Goal: Task Accomplishment & Management: Use online tool/utility

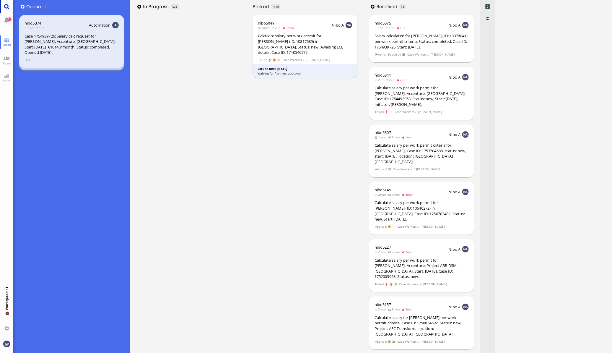
click at [7, 9] on link "Main menu" at bounding box center [6, 6] width 13 height 13
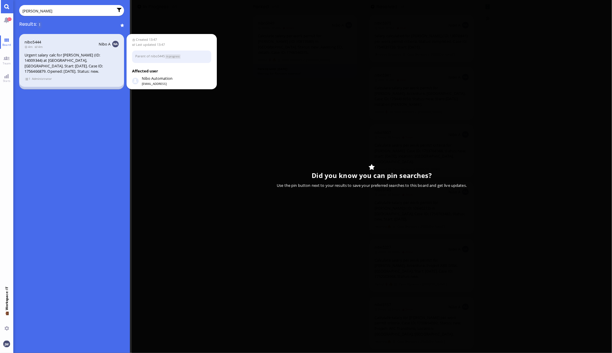
type input "[PERSON_NAME]"
click at [40, 76] on span "Administrator" at bounding box center [42, 78] width 20 height 5
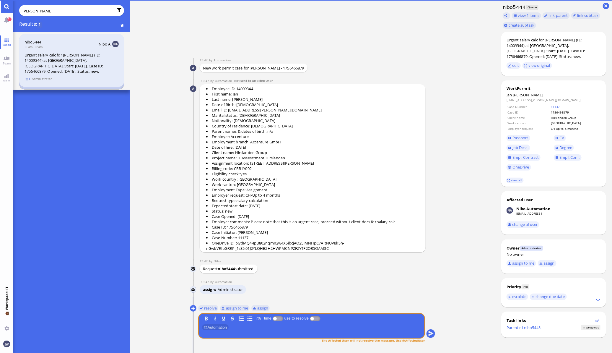
click at [27, 76] on span "1" at bounding box center [28, 78] width 6 height 5
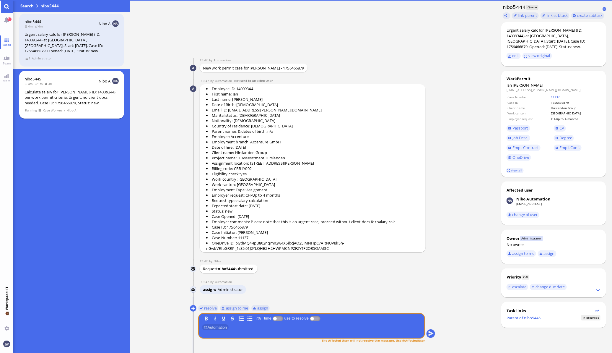
click at [47, 93] on div "Calculate salary for [PERSON_NAME] (ID: 14009344) per work permit criteria. Urg…" at bounding box center [72, 97] width 94 height 17
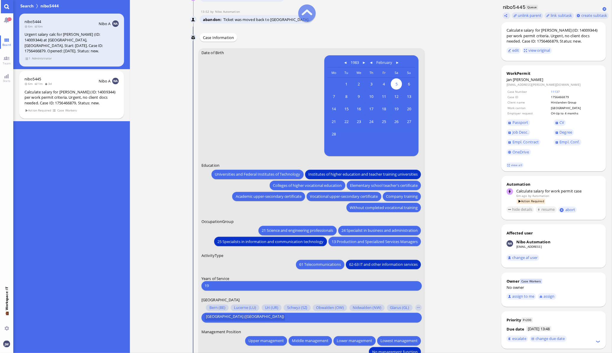
scroll to position [-147, 0]
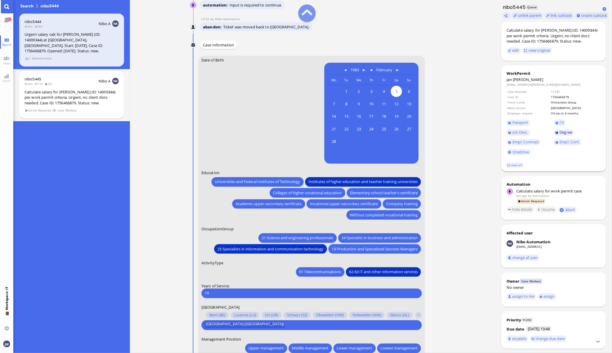
click at [564, 133] on span "Degree" at bounding box center [566, 131] width 13 height 5
click at [553, 92] on link "11137" at bounding box center [555, 92] width 9 height 4
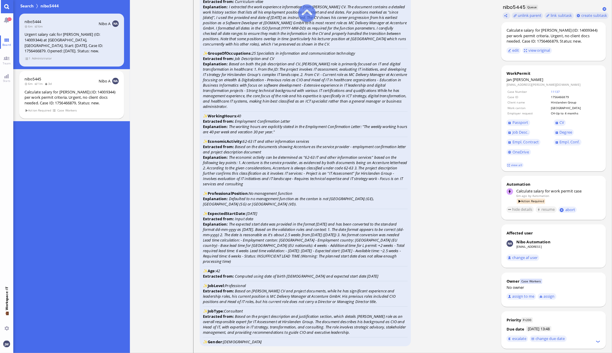
scroll to position [-960, 0]
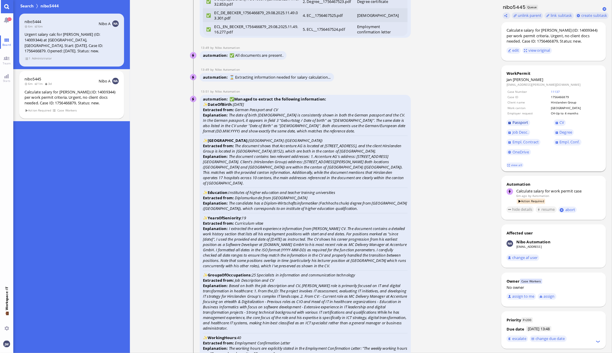
click at [520, 123] on span "Passport" at bounding box center [521, 122] width 16 height 5
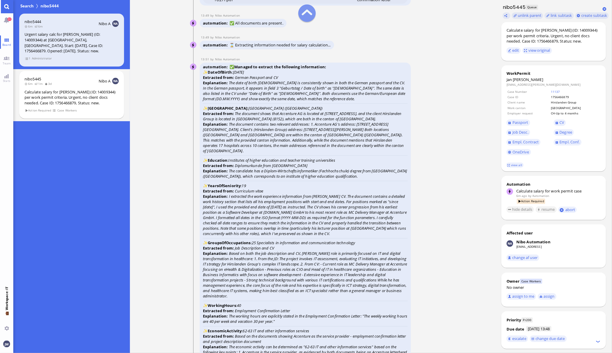
scroll to position [-923, 0]
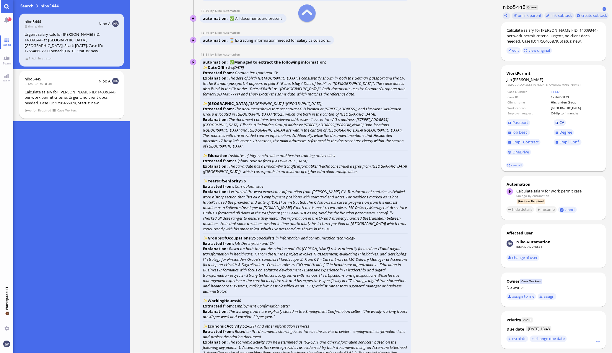
click at [557, 124] on link "CV" at bounding box center [560, 122] width 12 height 7
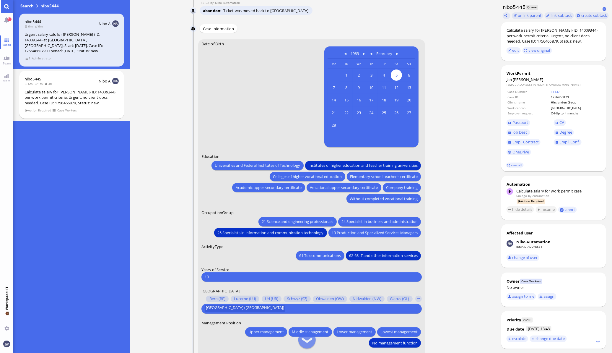
scroll to position [-37, 0]
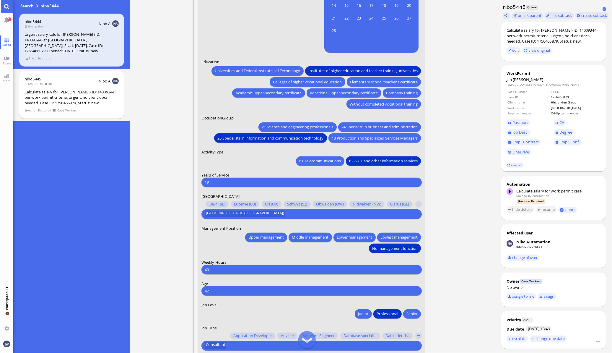
click at [214, 186] on form "Date of Birth [DEMOGRAPHIC_DATA] [DEMOGRAPHIC_DATA] Mo [DEMOGRAPHIC_DATA] Tu [D…" at bounding box center [311, 163] width 227 height 436
click at [216, 180] on input "19" at bounding box center [312, 182] width 214 height 6
type input "18"
click at [453, 171] on ticket "13:47 by Automation Automation Calculate eligible salary for work permit 13:47 …" at bounding box center [313, 176] width 366 height 353
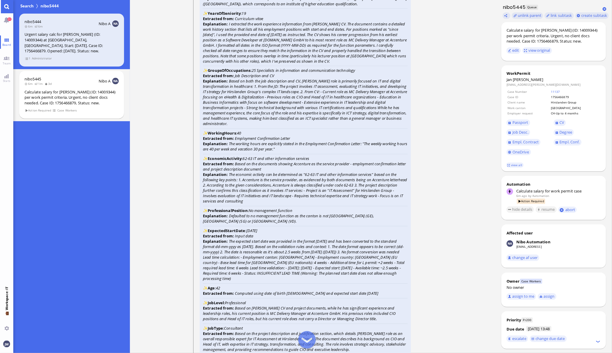
scroll to position [-739, 0]
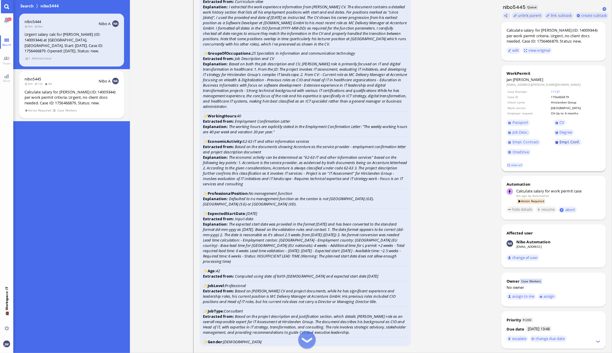
click at [562, 140] on span "Empl. Conf." at bounding box center [570, 141] width 20 height 5
click at [525, 131] on span "Job Desc." at bounding box center [521, 131] width 16 height 5
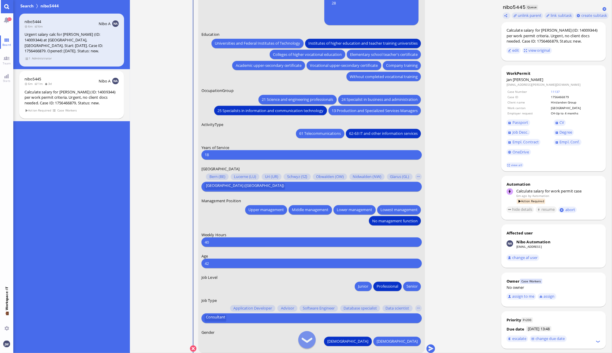
scroll to position [0, 0]
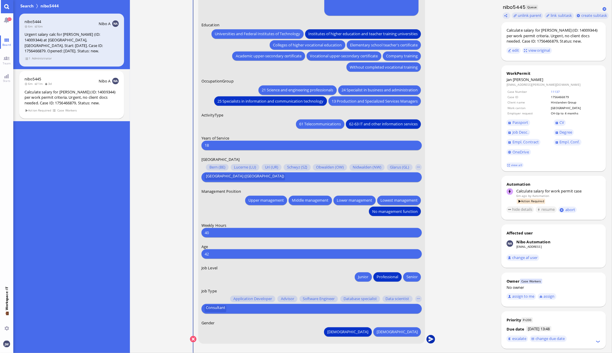
click at [433, 339] on button "submit" at bounding box center [430, 339] width 9 height 9
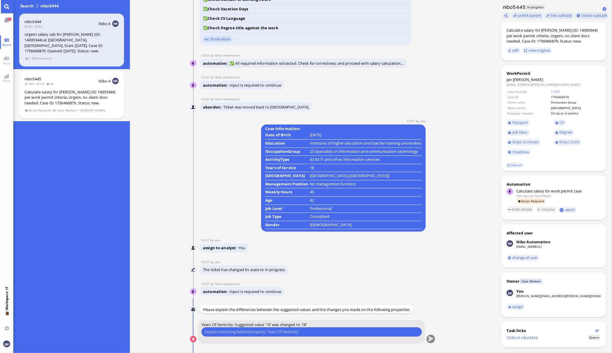
click at [302, 333] on input "text" at bounding box center [312, 332] width 214 height 6
click at [260, 333] on input "text" at bounding box center [312, 332] width 214 height 6
type input "H"
click at [260, 331] on input "I started the work experience at his first "proper" job as IT specialist" at bounding box center [312, 332] width 214 height 6
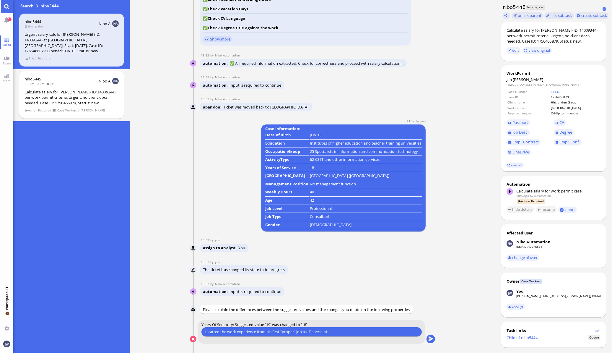
click at [220, 330] on input "I started the work experience from his first "proper" job as IT specialist" at bounding box center [312, 332] width 214 height 6
click at [356, 332] on input "I started counting the work experience from his first "proper" job as IT specia…" at bounding box center [312, 332] width 214 height 6
type input "I started counting the work experience from his first "proper" job as IT specia…"
click at [431, 339] on button "submit" at bounding box center [430, 339] width 9 height 9
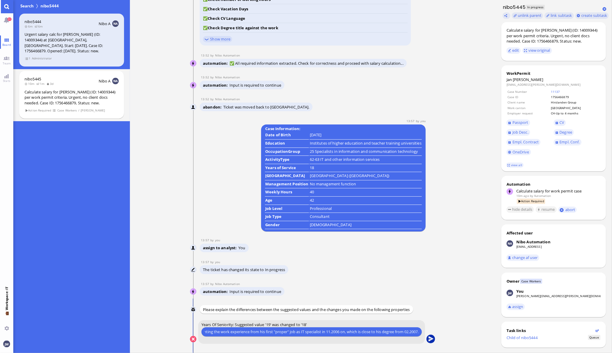
scroll to position [0, 0]
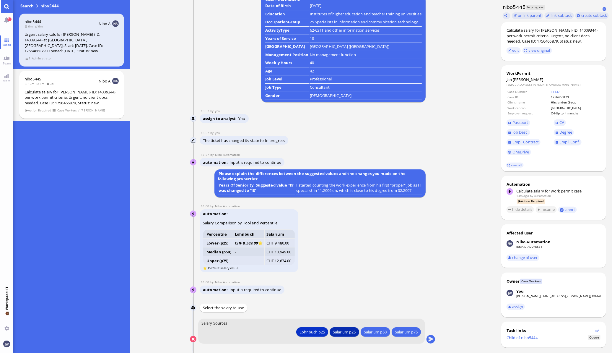
click at [325, 333] on div "Salarium p25" at bounding box center [311, 332] width 25 height 6
click at [432, 338] on button "submit" at bounding box center [430, 339] width 9 height 9
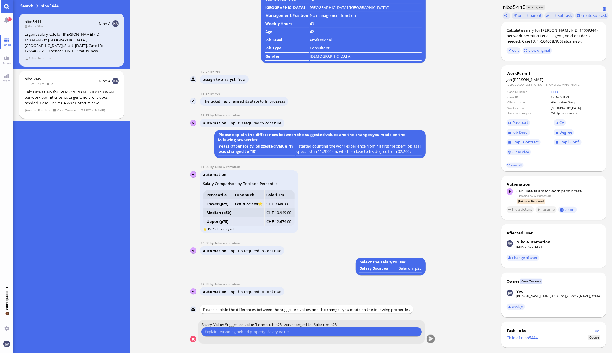
click at [242, 331] on input "text" at bounding box center [312, 332] width 214 height 6
click at [267, 334] on input "The profile isn't clear enough and he already earns more than the suggested sal…" at bounding box center [312, 332] width 214 height 6
click at [262, 332] on input "The profile isn't clear enough and he already earns more than the suggested sal…" at bounding box center [312, 332] width 214 height 6
click at [353, 331] on input "The profile isn't clear enough and he already earns more than the suggested sal…" at bounding box center [312, 332] width 214 height 6
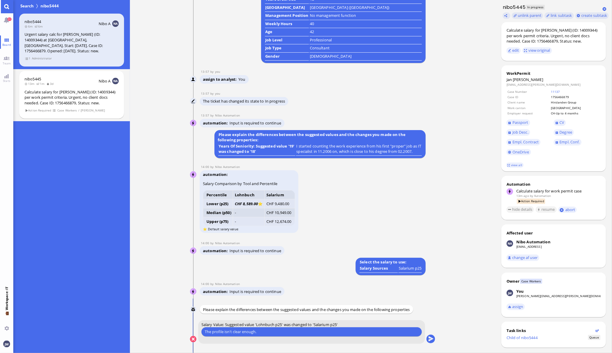
type input "The profile isn't clear enough."
click at [433, 338] on button "submit" at bounding box center [430, 339] width 9 height 9
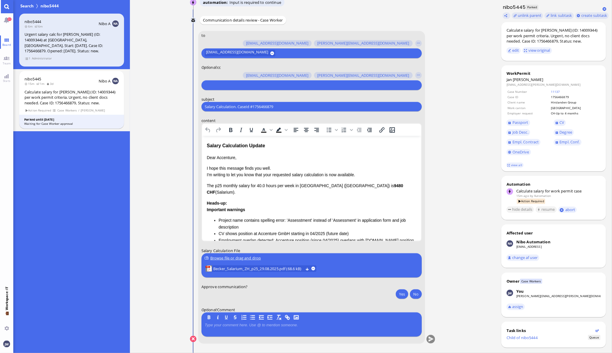
click at [253, 104] on input "Salary Calculation. CaseId #1756466879" at bounding box center [312, 107] width 214 height 6
paste input "PazPerTout new case: [PERSON_NAME] (1756466879 / 14009344), Employer Request: C…"
type input "PazPerTout new case: [PERSON_NAME] (1756466879 / 14009344), Employer Request: C…"
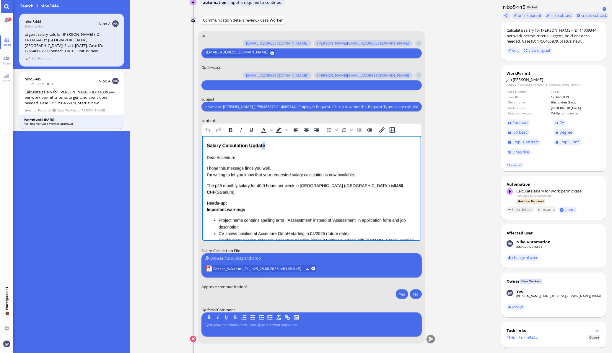
scroll to position [0, 0]
drag, startPoint x: 268, startPoint y: 144, endPoint x: 190, endPoint y: 144, distance: 78.0
click at [202, 144] on html "Salary Calculation Update Dear Accenture, I hope this message finds you well. I…" at bounding box center [311, 233] width 219 height 195
click at [212, 88] on div at bounding box center [311, 85] width 214 height 8
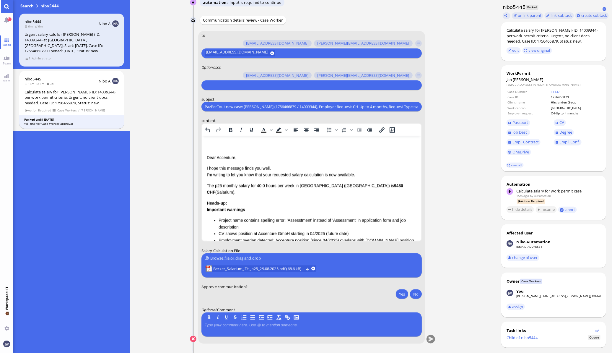
click at [216, 87] on input "text" at bounding box center [311, 85] width 212 height 6
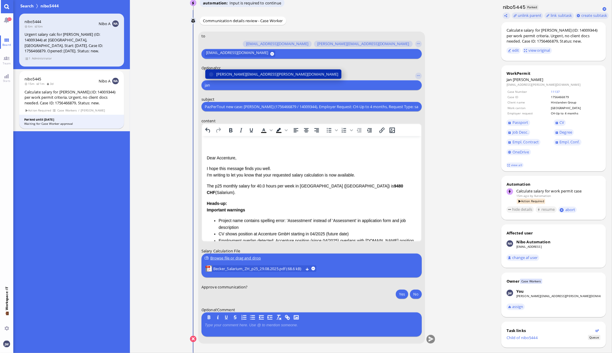
type input "jan"
click at [231, 74] on span "[PERSON_NAME][EMAIL_ADDRESS][PERSON_NAME][DOMAIN_NAME]" at bounding box center [277, 74] width 122 height 6
type input "anu"
click at [232, 73] on span "[PERSON_NAME][EMAIL_ADDRESS][DOMAIN_NAME]" at bounding box center [262, 74] width 92 height 6
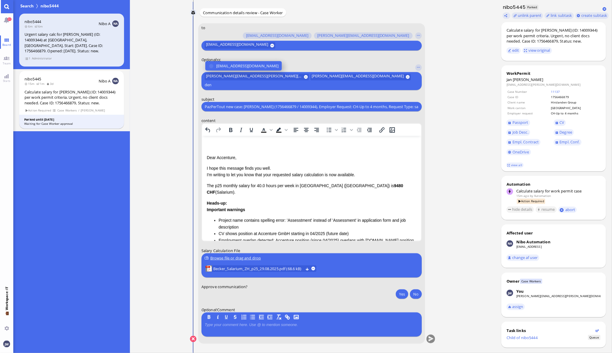
type input "den"
click at [232, 69] on span "[EMAIL_ADDRESS][DOMAIN_NAME]" at bounding box center [247, 66] width 62 height 6
type input "fab"
click at [237, 68] on span "[EMAIL_ADDRESS][DOMAIN_NAME]" at bounding box center [247, 66] width 62 height 6
type input "a"
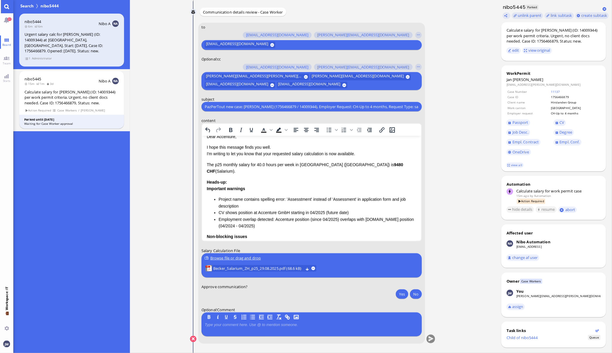
scroll to position [37, 0]
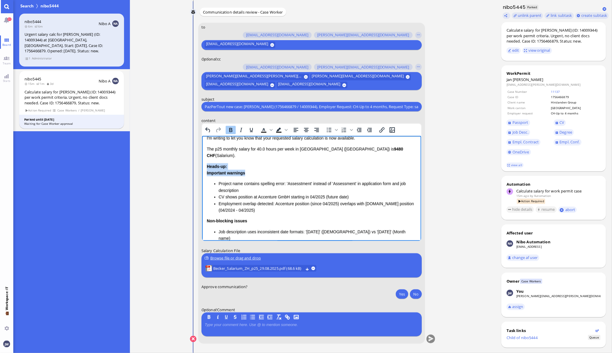
drag, startPoint x: 250, startPoint y: 166, endPoint x: 205, endPoint y: 160, distance: 45.9
click at [205, 160] on html "Dear Accenture, I hope this message finds you well. I'm writing to let you know…" at bounding box center [311, 196] width 219 height 195
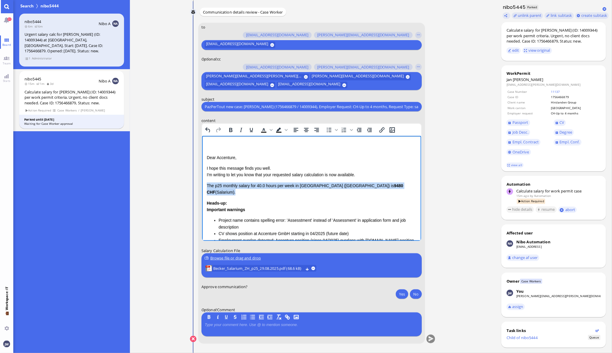
click at [207, 185] on p "The p25 monthly salary for 40.0 hours per week in [GEOGRAPHIC_DATA] ([GEOGRAPHI…" at bounding box center [312, 188] width 210 height 13
click at [253, 190] on div "Dear Accenture, I hope this message finds you well. I'm writing to let you know…" at bounding box center [312, 233] width 210 height 159
drag, startPoint x: 206, startPoint y: 184, endPoint x: 249, endPoint y: 203, distance: 47.0
click at [249, 203] on div "Dear Accenture, I hope this message finds you well. I'm writing to let you know…" at bounding box center [312, 233] width 210 height 159
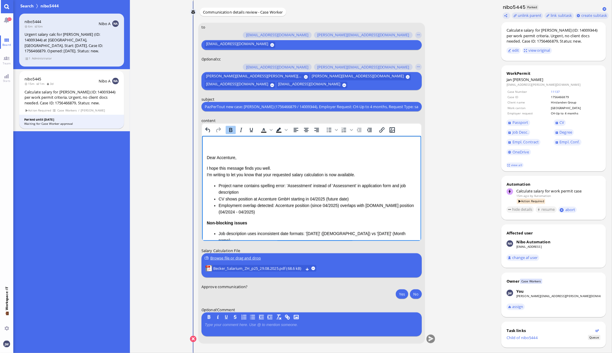
click at [206, 156] on html "Dear Accenture, I hope this message finds you well. I'm writing to let you know…" at bounding box center [311, 216] width 219 height 160
click at [207, 156] on p "Dear Accenture," at bounding box center [312, 157] width 210 height 7
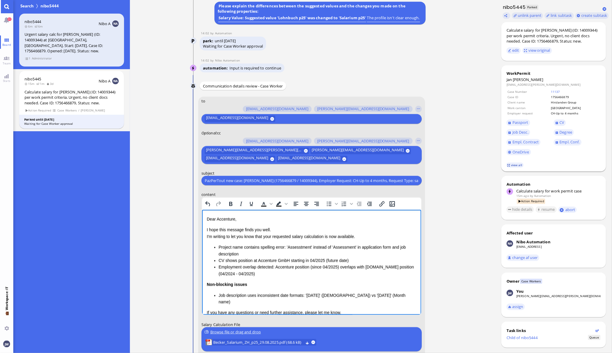
click at [517, 165] on link "view all" at bounding box center [515, 165] width 17 height 5
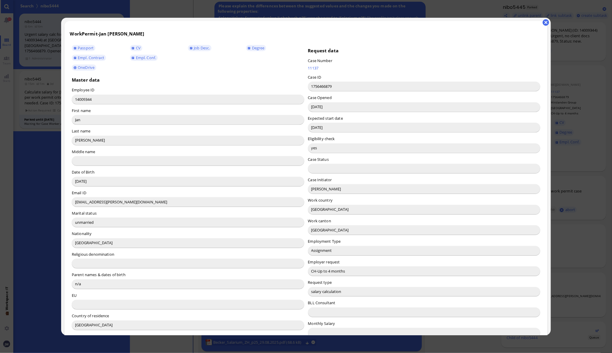
click at [313, 191] on input "[PERSON_NAME]" at bounding box center [424, 188] width 232 height 9
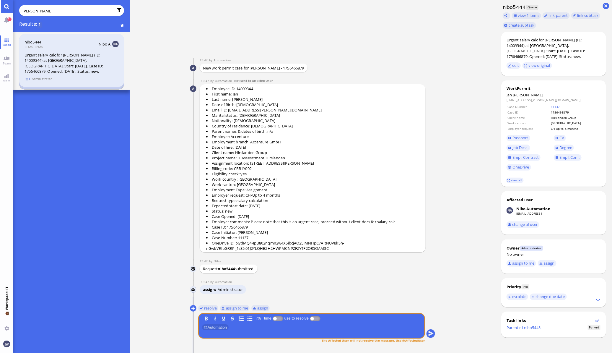
click at [27, 76] on span "1" at bounding box center [28, 78] width 6 height 5
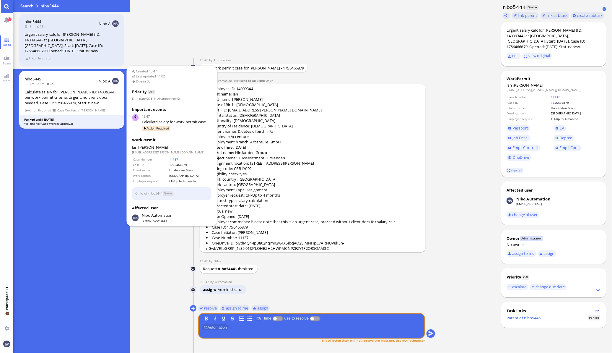
click at [38, 99] on div "Calculate salary for [PERSON_NAME] (ID: 14009344) per work permit criteria. Urg…" at bounding box center [72, 97] width 94 height 17
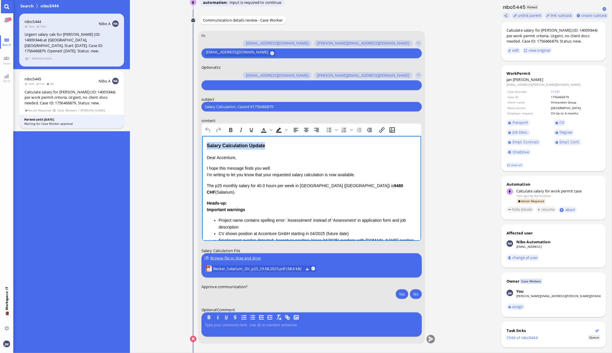
drag, startPoint x: 212, startPoint y: 145, endPoint x: 398, endPoint y: 282, distance: 230.6
click at [202, 144] on html "Salary Calculation Update Dear Accenture, I hope this message finds you well. I…" at bounding box center [311, 233] width 219 height 195
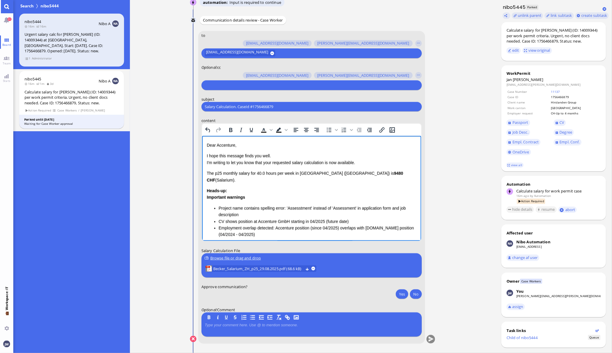
click at [225, 146] on p "Dear Accenture," at bounding box center [312, 145] width 210 height 7
click at [273, 155] on p "I hope this message finds you well. I'm writing to let you know that your reque…" at bounding box center [312, 158] width 210 height 13
click at [239, 106] on input "Salary Calculation. CaseId #1756466879" at bounding box center [312, 107] width 214 height 6
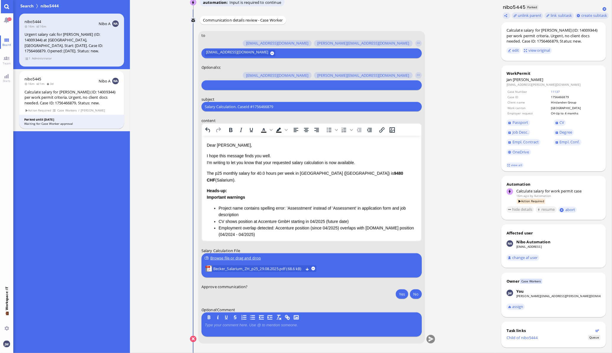
paste input "PazPerTout new case: [PERSON_NAME] (1756466879 / 14009344), Employer Request: C…"
type input "PazPerTout new case: [PERSON_NAME] (1756466879 / 14009344), Employer Request: C…"
click at [235, 89] on div at bounding box center [311, 85] width 214 height 8
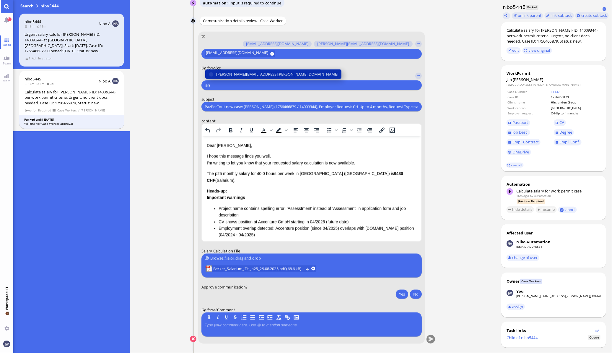
type input "jan"
click at [232, 71] on span "[PERSON_NAME][EMAIL_ADDRESS][PERSON_NAME][DOMAIN_NAME]" at bounding box center [277, 74] width 122 height 6
type input "den"
click at [232, 72] on span "[EMAIL_ADDRESS][DOMAIN_NAME]" at bounding box center [247, 74] width 62 height 6
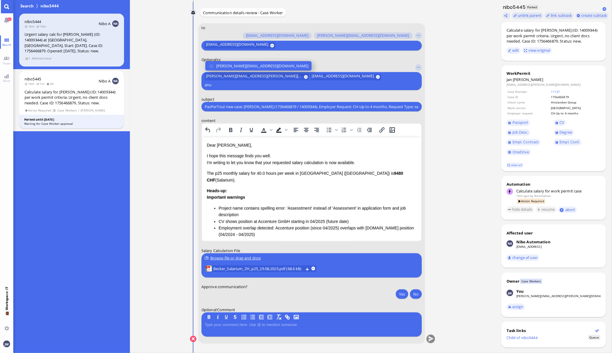
type input "anu"
click at [232, 69] on span "[PERSON_NAME][EMAIL_ADDRESS][DOMAIN_NAME]" at bounding box center [262, 66] width 92 height 6
type input "fab"
click at [232, 66] on span "[EMAIL_ADDRESS][DOMAIN_NAME]" at bounding box center [247, 66] width 62 height 6
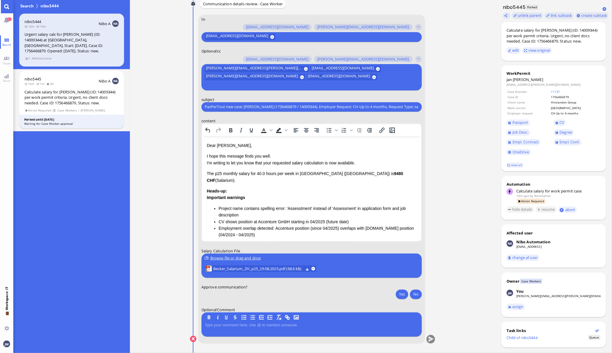
click at [270, 162] on p "I hope this message finds you well. I'm writing to let you know that your reque…" at bounding box center [312, 158] width 210 height 13
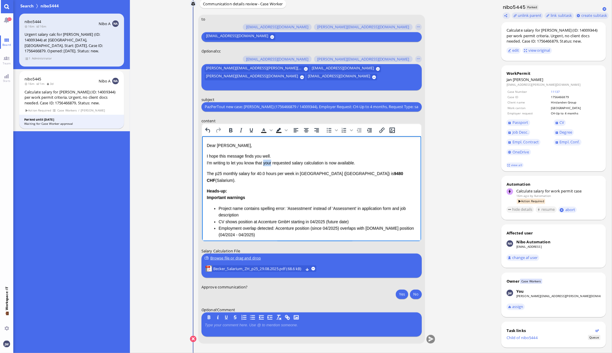
click at [270, 162] on p "I hope this message finds you well. I'm writing to let you know that your reque…" at bounding box center [312, 158] width 210 height 13
click at [325, 163] on p "I hope this message finds you well. I'm writing to let you know that the reques…" at bounding box center [312, 158] width 210 height 13
click at [324, 163] on p "I hope this message finds you well. I'm writing to let you know that the reques…" at bounding box center [312, 158] width 210 height 13
click at [339, 163] on p "I hope this message finds you well. I'm writing to let you know that the reques…" at bounding box center [312, 158] width 210 height 13
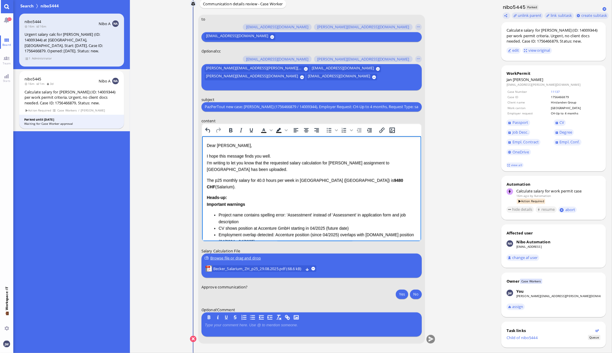
click at [209, 180] on p "The p25 monthly salary for 40.0 hours per week in [GEOGRAPHIC_DATA] ([GEOGRAPHI…" at bounding box center [312, 183] width 210 height 13
drag, startPoint x: 209, startPoint y: 180, endPoint x: 217, endPoint y: 185, distance: 8.9
click at [209, 180] on p "The p25 monthly salary for 40.0 hours per week in [GEOGRAPHIC_DATA] ([GEOGRAPHI…" at bounding box center [312, 183] width 210 height 13
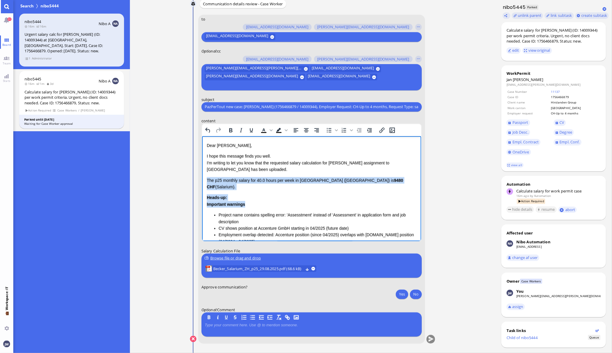
click at [243, 202] on strong "Important warnings" at bounding box center [226, 204] width 38 height 5
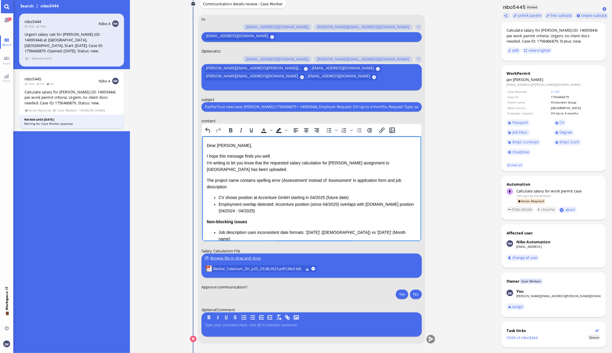
drag, startPoint x: 350, startPoint y: 179, endPoint x: 365, endPoint y: 179, distance: 15.4
click at [350, 179] on p "The project name contains spelling error (Assesstment' instead of 'Assessment' …" at bounding box center [312, 183] width 210 height 13
drag, startPoint x: 241, startPoint y: 180, endPoint x: 283, endPoint y: 178, distance: 42.0
click at [241, 180] on p "The project name contains spelling error (Assesstment instead of Assessment) in…" at bounding box center [312, 183] width 210 height 13
click at [277, 185] on p "The project name in the job description contains spelling error (Assesstment in…" at bounding box center [312, 183] width 210 height 13
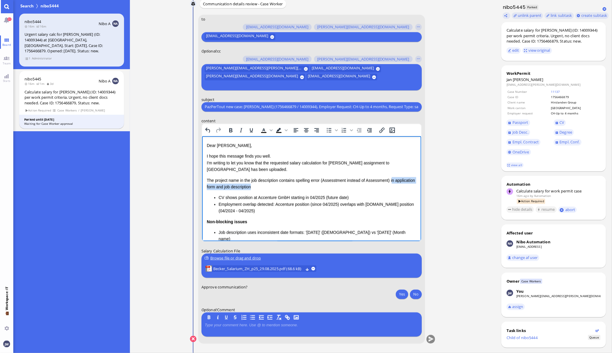
click at [390, 178] on p "The project name in the job description contains spelling error (Assesstment in…" at bounding box center [312, 183] width 210 height 13
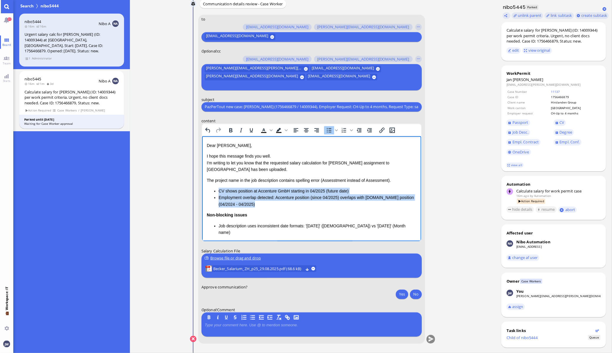
drag, startPoint x: 258, startPoint y: 206, endPoint x: 204, endPoint y: 189, distance: 56.4
click at [204, 189] on html "Dear [PERSON_NAME], I hope this message finds you well. I'm writing to let you …" at bounding box center [311, 212] width 219 height 152
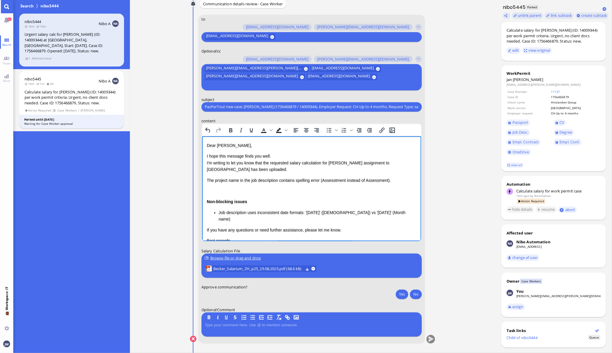
click at [233, 217] on li "Job description uses inconsistent date formats: '[DATE]' ([DEMOGRAPHIC_DATA]) v…" at bounding box center [317, 215] width 198 height 13
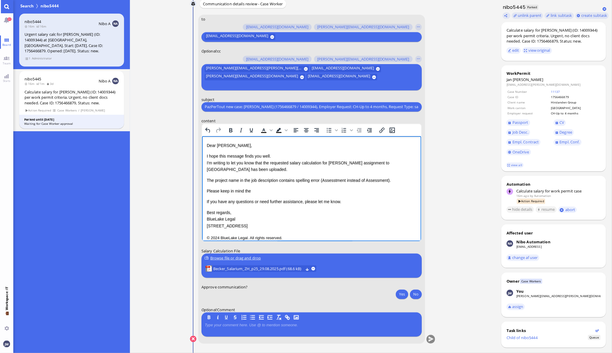
click at [390, 180] on p "The project name in the job description contains spelling error (Assesstment in…" at bounding box center [312, 180] width 210 height 7
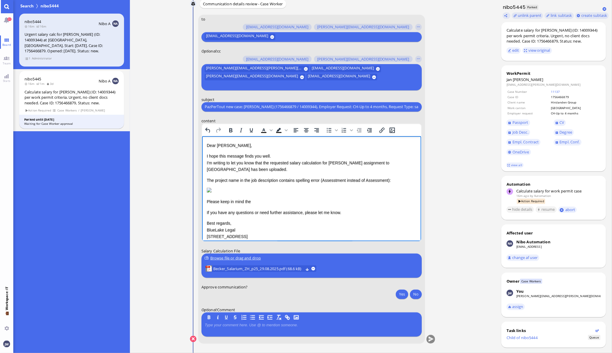
click at [282, 204] on p "Please keep in mind the" at bounding box center [312, 201] width 210 height 7
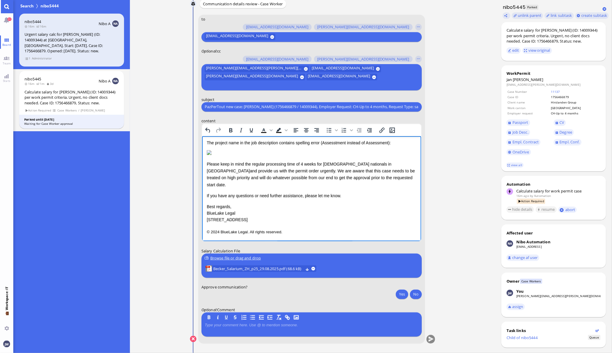
scroll to position [41, 0]
click at [319, 233] on p "© 2024 BlueLake Legal. All rights reserved." at bounding box center [312, 232] width 210 height 8
click at [357, 194] on p "If you have any questions or need further assistance, please let me know." at bounding box center [312, 195] width 210 height 7
click at [350, 198] on p "If you have any questions or need further assistance, please let me know." at bounding box center [312, 195] width 210 height 7
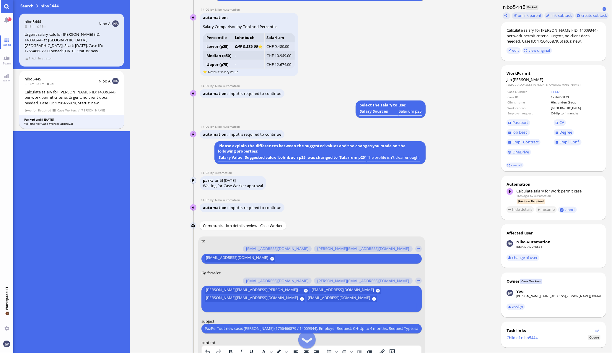
scroll to position [0, 0]
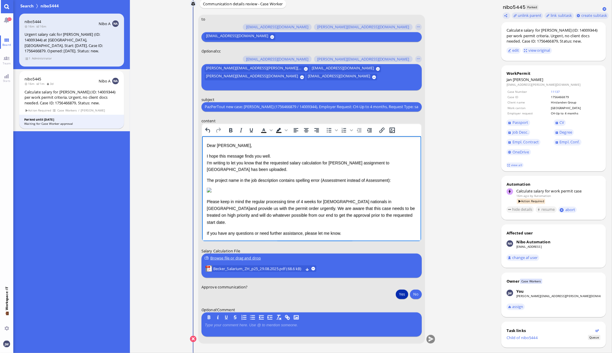
click at [403, 294] on button "Yes" at bounding box center [402, 293] width 12 height 9
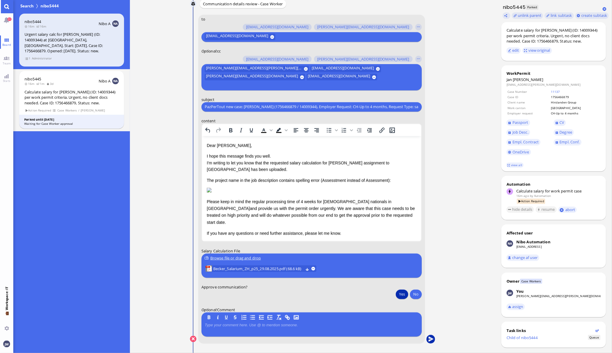
click at [431, 341] on button "submit" at bounding box center [430, 339] width 9 height 9
click at [403, 296] on button "Yes" at bounding box center [402, 293] width 12 height 9
click at [434, 338] on button "submit" at bounding box center [430, 339] width 9 height 9
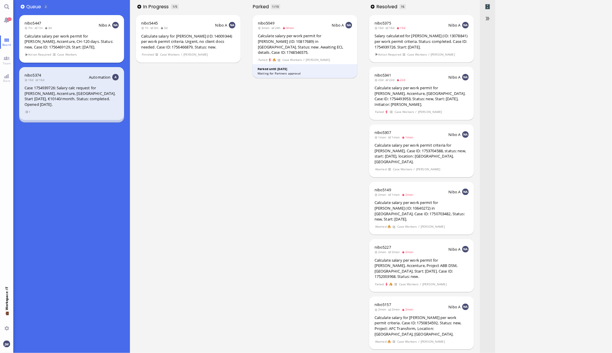
click at [68, 30] on header "nibo5447 7m 1m 3d Nibo A" at bounding box center [72, 24] width 94 height 9
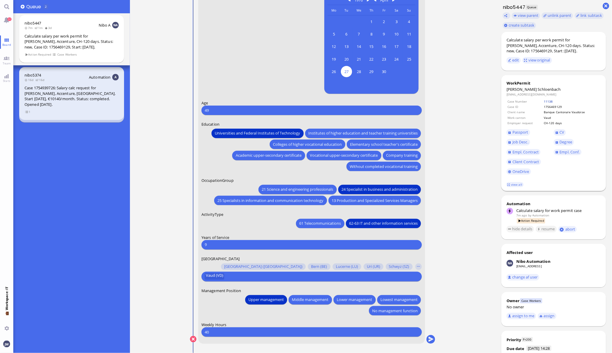
click at [551, 99] on link "11138" at bounding box center [548, 101] width 9 height 4
click at [568, 141] on span "Degree" at bounding box center [566, 141] width 13 height 5
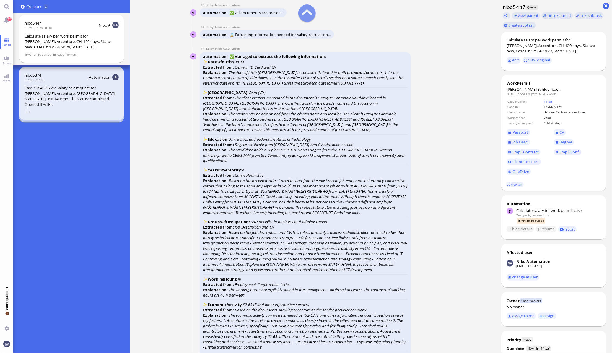
scroll to position [-851, 0]
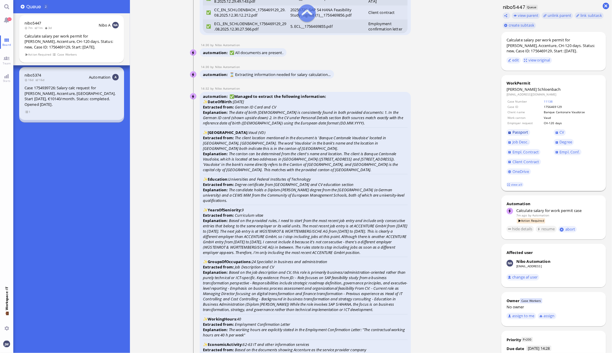
click at [522, 131] on span "Passport" at bounding box center [521, 131] width 16 height 5
click at [557, 150] on link "Empl. Conf." at bounding box center [568, 152] width 28 height 7
click at [560, 133] on link "CV" at bounding box center [560, 132] width 12 height 7
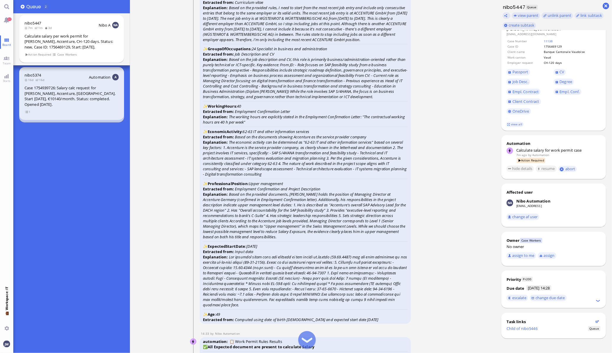
scroll to position [-629, 0]
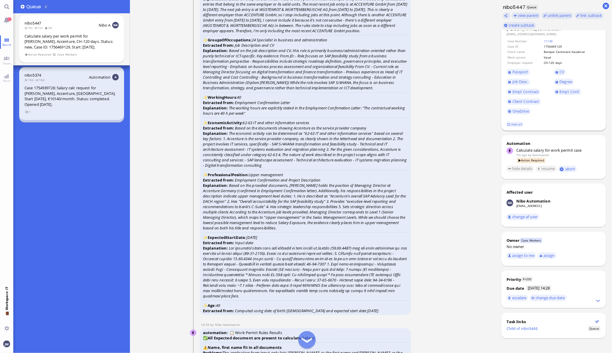
click at [558, 87] on span "Empl. Conf." at bounding box center [577, 92] width 47 height 10
click at [562, 92] on span "Empl. Conf." at bounding box center [570, 91] width 20 height 5
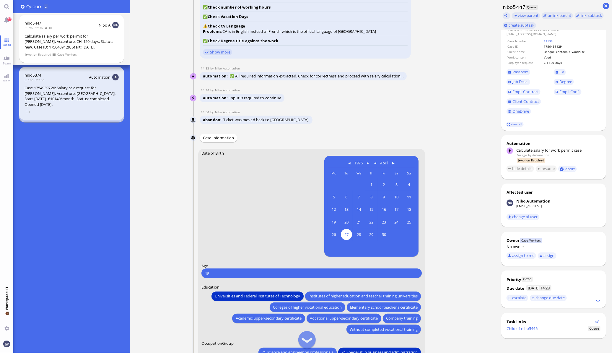
scroll to position [0, 0]
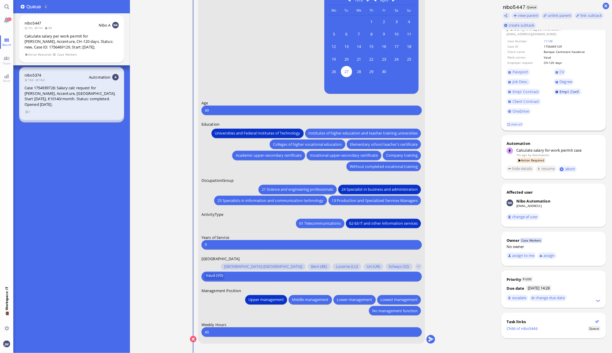
click at [562, 89] on span "Empl. Conf." at bounding box center [570, 91] width 20 height 5
click at [430, 338] on button "submit" at bounding box center [430, 339] width 9 height 9
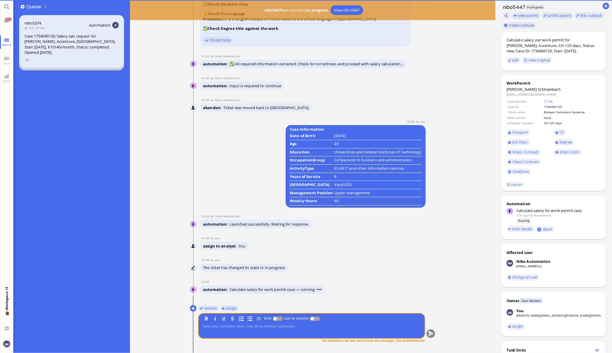
click at [521, 142] on span "Job Desc." at bounding box center [521, 141] width 16 height 5
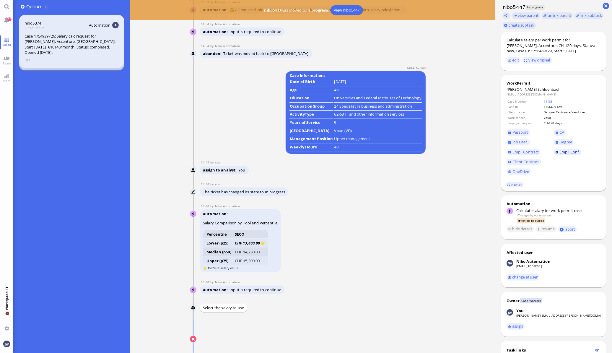
click at [563, 153] on span "Empl. Conf." at bounding box center [570, 151] width 20 height 5
click at [527, 143] on span "Job Desc." at bounding box center [521, 141] width 16 height 5
click at [562, 132] on span "CV" at bounding box center [562, 131] width 5 height 5
click at [523, 163] on span "Client Contract" at bounding box center [526, 161] width 27 height 5
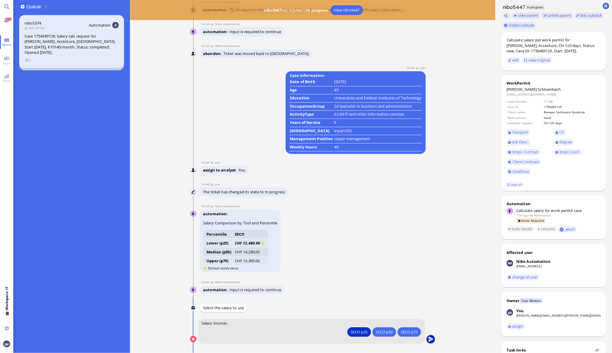
click at [433, 343] on button "submit" at bounding box center [430, 339] width 9 height 9
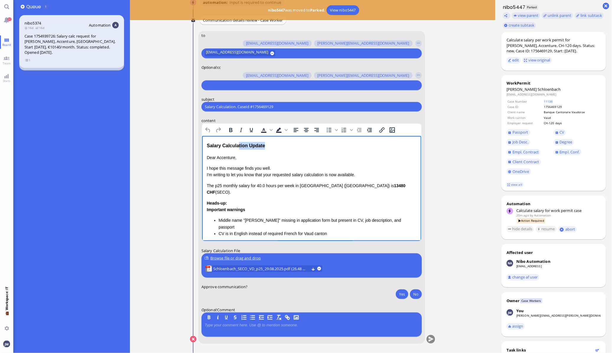
drag, startPoint x: 268, startPoint y: 143, endPoint x: 236, endPoint y: 142, distance: 32.2
click at [237, 143] on div "Salary Calculation Update" at bounding box center [312, 146] width 210 height 8
click at [221, 86] on input "text" at bounding box center [311, 85] width 212 height 6
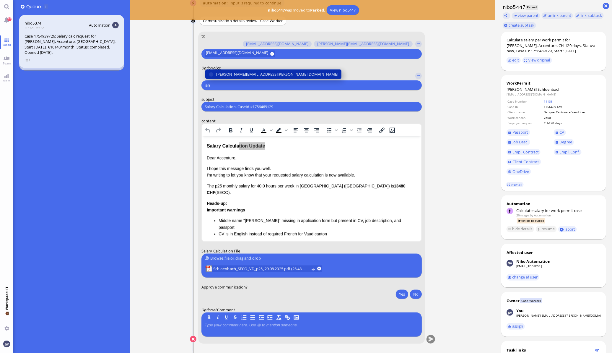
type input "jan"
click at [230, 71] on span "[PERSON_NAME][EMAIL_ADDRESS][PERSON_NAME][DOMAIN_NAME]" at bounding box center [277, 74] width 122 height 6
type input "anu"
click at [231, 72] on span "[PERSON_NAME][EMAIL_ADDRESS][DOMAIN_NAME]" at bounding box center [262, 74] width 92 height 6
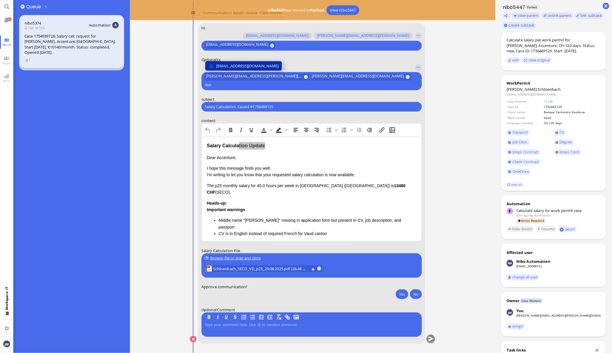
type input "den"
click at [231, 69] on span "[EMAIL_ADDRESS][DOMAIN_NAME]" at bounding box center [247, 66] width 62 height 6
type input "fab"
click at [238, 64] on span "[EMAIL_ADDRESS][DOMAIN_NAME]" at bounding box center [247, 66] width 62 height 6
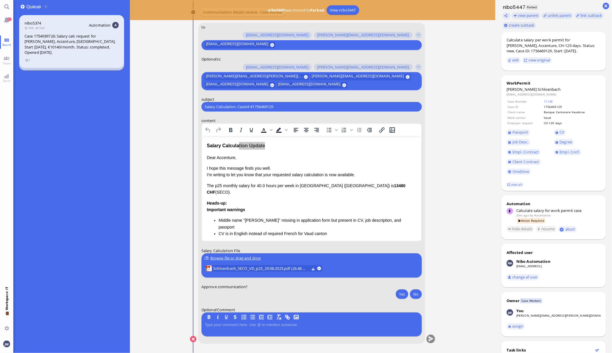
click at [252, 104] on input "Salary Calculation. CaseId #1756469129" at bounding box center [312, 107] width 214 height 6
paste input "PazPerTout new case: Sven Schloenbach (1756469129 / 10064536), Employer Request…"
type input "PazPerTout new case: Sven Schloenbach (1756469129 / 10064536), Employer Request…"
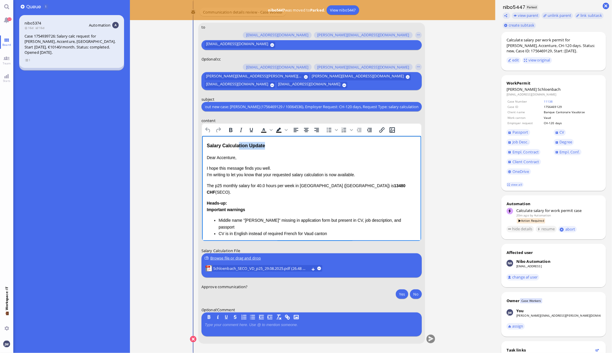
click at [268, 145] on div "Salary Calculation Update" at bounding box center [312, 146] width 210 height 8
click at [209, 146] on div "Salary Calculation Update" at bounding box center [312, 146] width 210 height 8
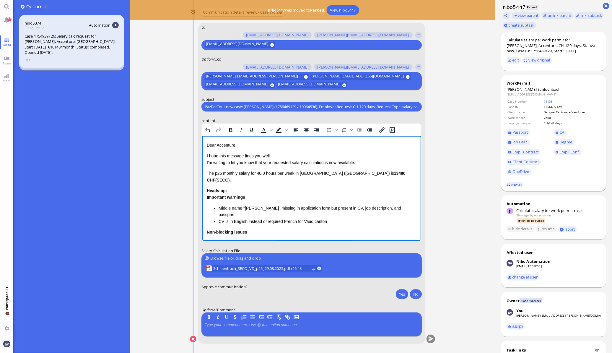
click at [516, 183] on link "view all" at bounding box center [515, 184] width 17 height 5
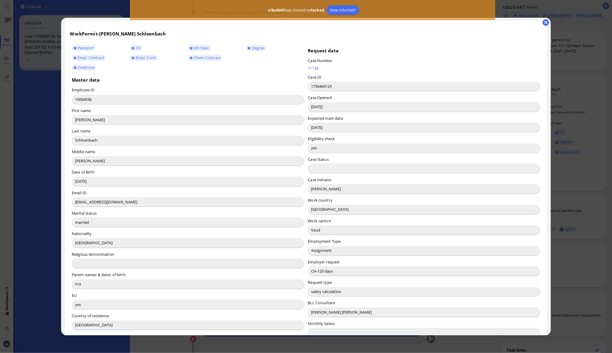
click at [319, 192] on input "[PERSON_NAME]" at bounding box center [424, 188] width 232 height 9
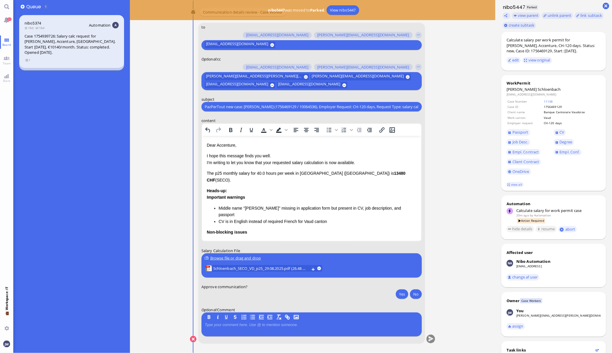
click at [222, 147] on p "Dear Accenture," at bounding box center [312, 145] width 210 height 7
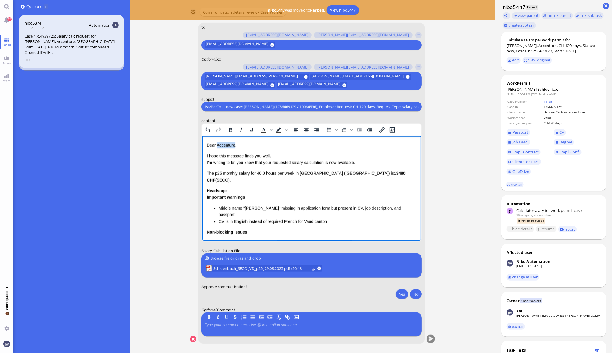
click at [222, 147] on p "Dear Accenture," at bounding box center [312, 145] width 210 height 7
click at [268, 163] on p "I hope this message finds you well. I'm writing to let you know that your reque…" at bounding box center [312, 158] width 210 height 13
click at [325, 163] on p "I hope this message finds you well. I'm writing to let you know that the reques…" at bounding box center [312, 158] width 210 height 13
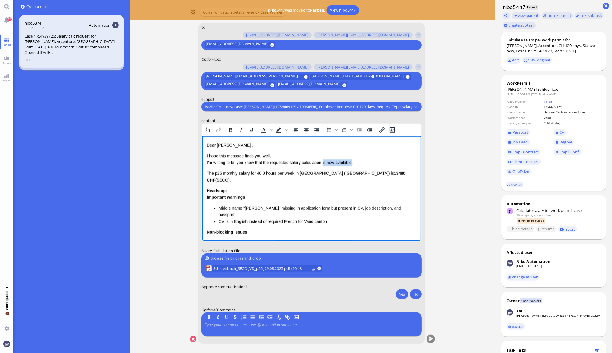
click at [338, 162] on p "I hope this message finds you well. I'm writing to let you know that the reques…" at bounding box center [312, 158] width 210 height 13
click at [538, 90] on span "Schloenbach" at bounding box center [549, 89] width 23 height 5
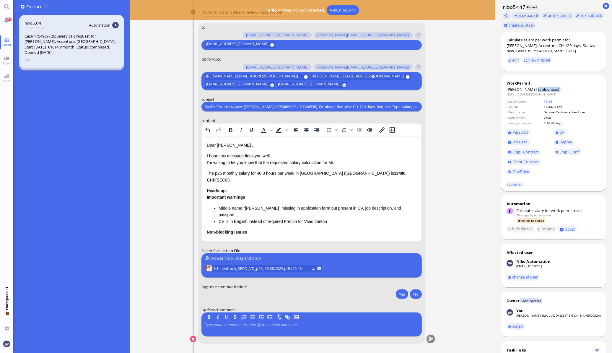
click at [538, 90] on span "Schloenbach" at bounding box center [549, 89] width 23 height 5
copy span "Schloenbach"
click at [336, 163] on p "I hope this message finds you well. I'm writing to let you know that the reques…" at bounding box center [312, 158] width 210 height 13
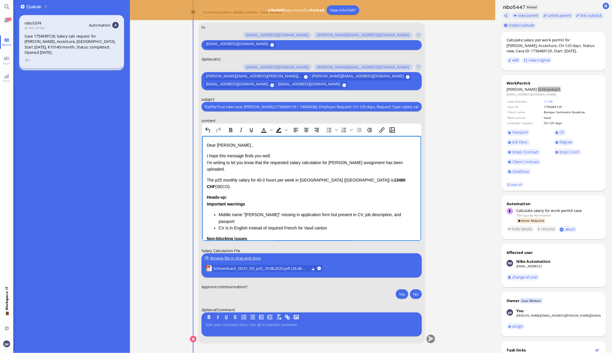
click at [209, 175] on div "Dear Emiliano , I hope this message finds you well. I'm writing to let you know…" at bounding box center [312, 218] width 210 height 152
click at [240, 170] on p "I hope this message finds you well. I'm writing to let you know that the reques…" at bounding box center [312, 162] width 210 height 20
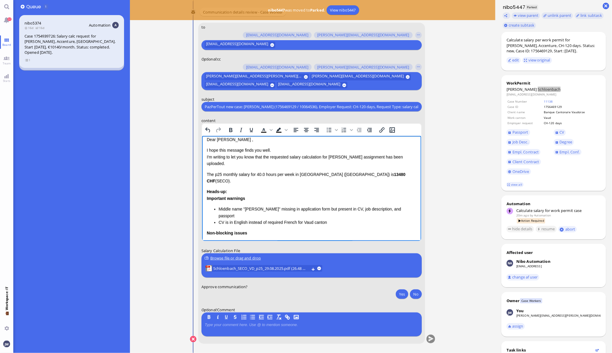
scroll to position [37, 0]
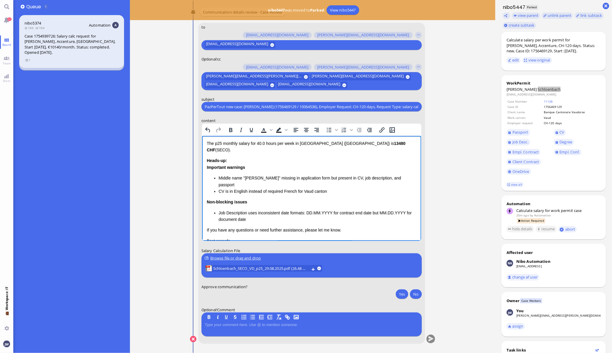
click at [269, 210] on li "Job Description uses inconsistent date formats: DD.MM.YYYY for contract end dat…" at bounding box center [317, 216] width 198 height 13
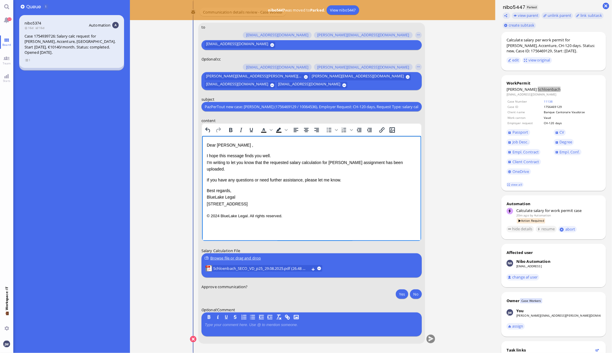
scroll to position [0, 0]
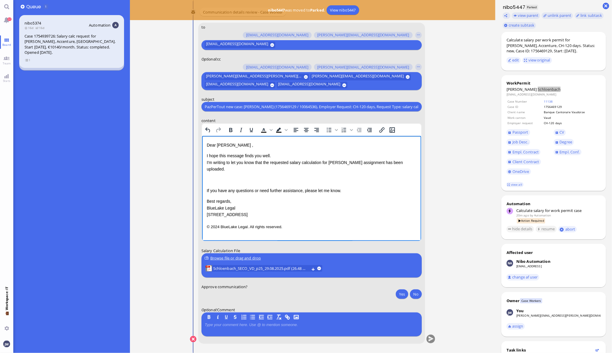
click at [384, 163] on p "I hope this message finds you well. I'm writing to let you know that the reques…" at bounding box center [312, 162] width 210 height 20
click at [213, 180] on p "Rich Text Area. Press ALT-0 for help." at bounding box center [312, 180] width 210 height 7
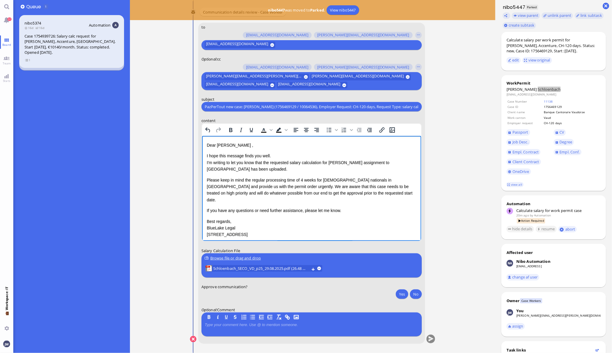
click at [355, 178] on span "Please keep in mind the regular processing time of 4 weeks for EU nationals in …" at bounding box center [310, 190] width 206 height 25
click at [354, 207] on p "If you have any questions or need further assistance, please let me know." at bounding box center [312, 210] width 210 height 7
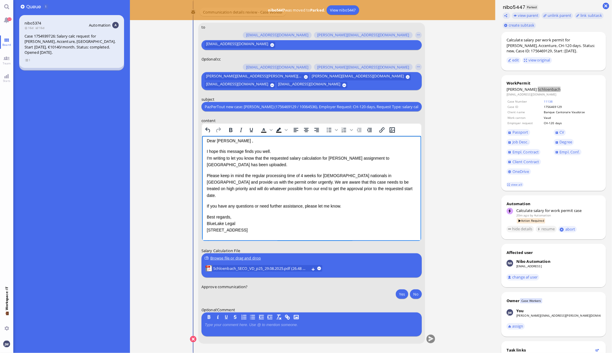
scroll to position [8, 0]
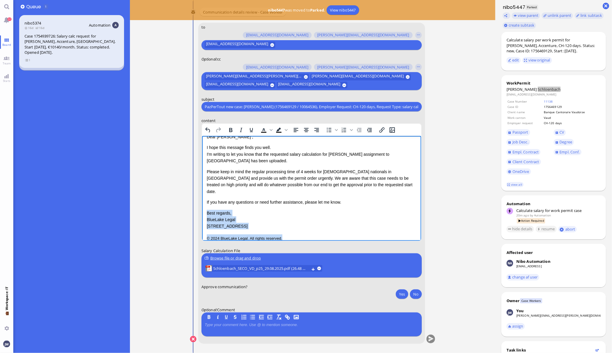
click at [313, 234] on p "© 2024 BlueLake Legal. All rights reserved." at bounding box center [312, 238] width 210 height 8
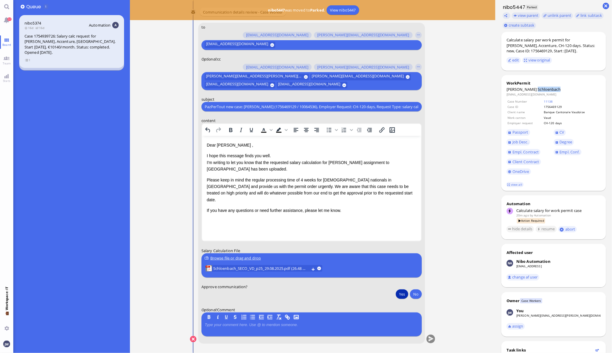
click at [405, 293] on button "Yes" at bounding box center [402, 293] width 12 height 9
click at [258, 264] on li "Schloenbach_SECO_VD_p25_29.08.2025.pdf (26.48 kB)" at bounding box center [264, 268] width 119 height 8
click at [271, 267] on span "Schloenbach_SECO_VD_p25_29.08.2025.pdf (26.48 kB)" at bounding box center [261, 268] width 96 height 7
click at [433, 341] on button "submit" at bounding box center [430, 339] width 9 height 9
click at [399, 296] on button "Yes" at bounding box center [402, 293] width 12 height 9
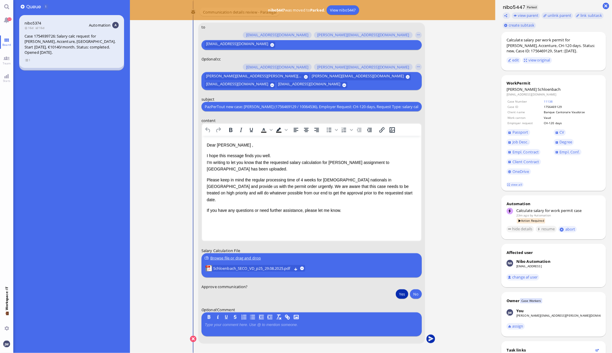
click at [428, 337] on button "submit" at bounding box center [430, 339] width 9 height 9
